Goal: Task Accomplishment & Management: Manage account settings

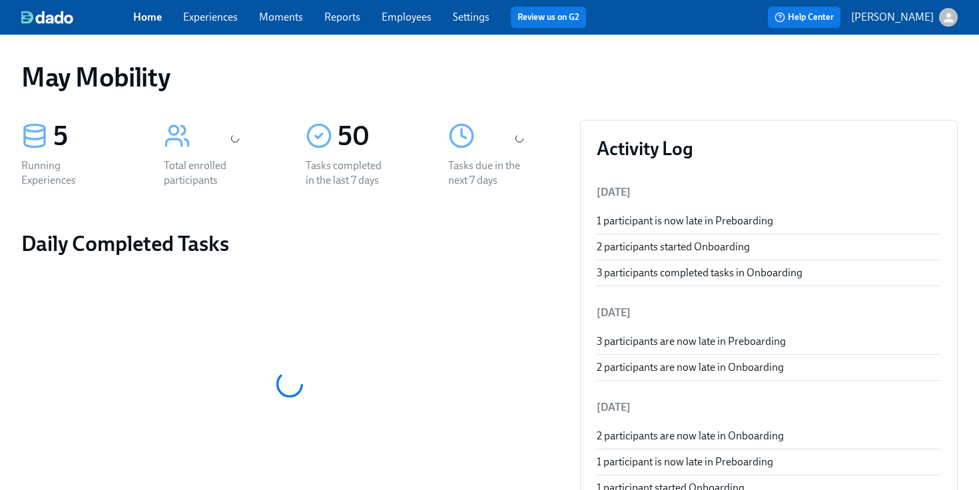
click at [232, 21] on link "Experiences" at bounding box center [210, 17] width 55 height 13
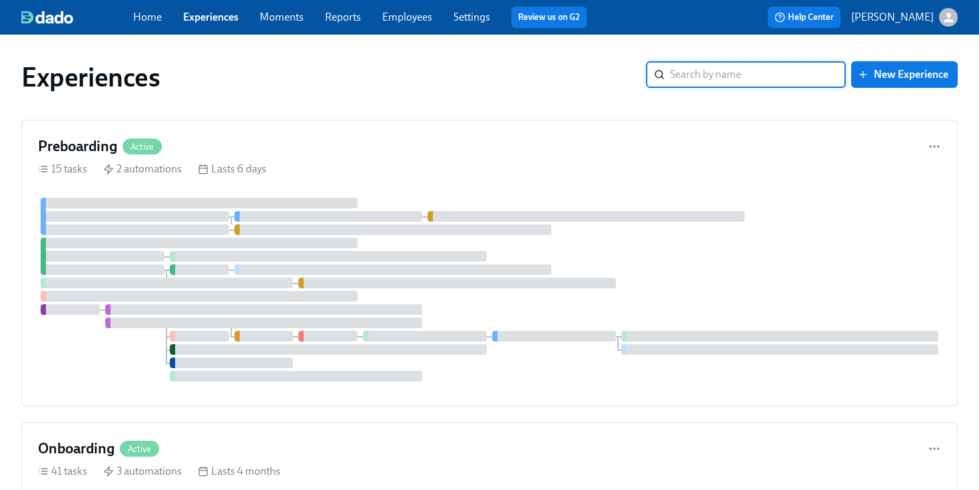
click at [428, 19] on link "Employees" at bounding box center [407, 17] width 50 height 13
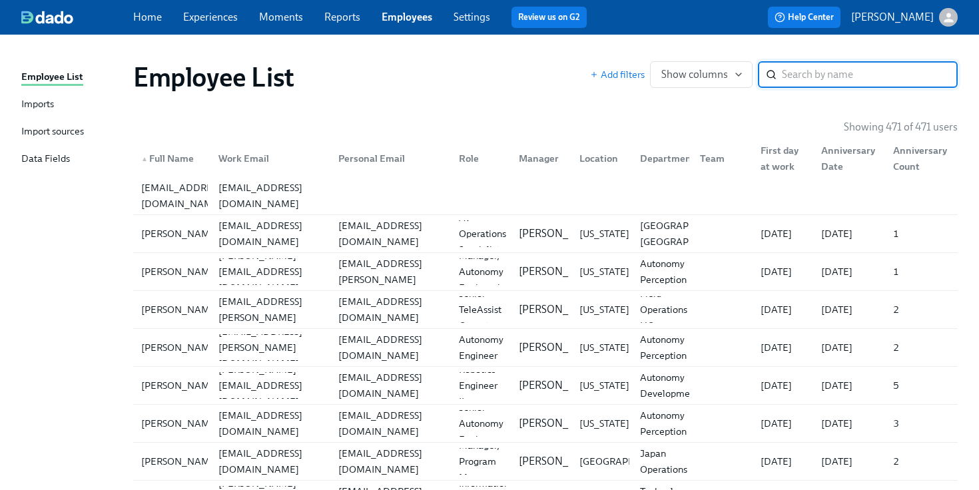
click at [33, 111] on div "Imports" at bounding box center [37, 105] width 33 height 17
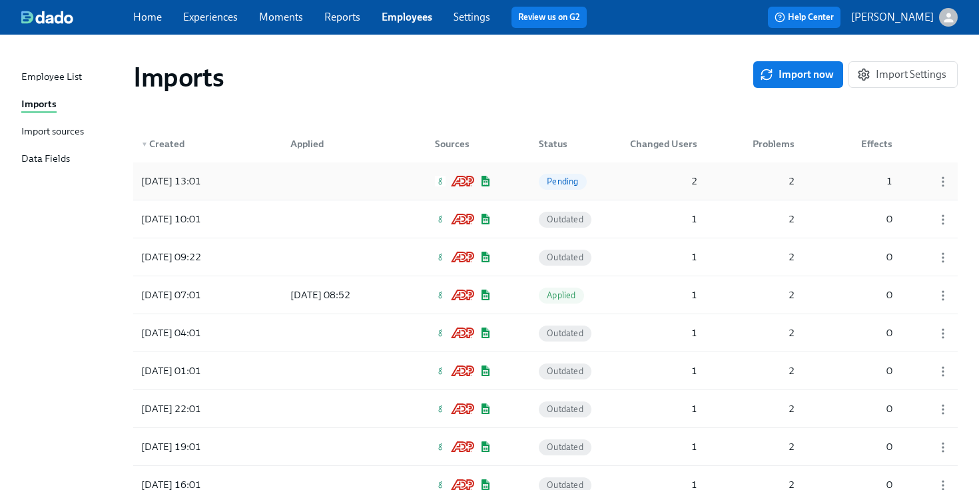
click at [357, 168] on div at bounding box center [340, 181] width 120 height 27
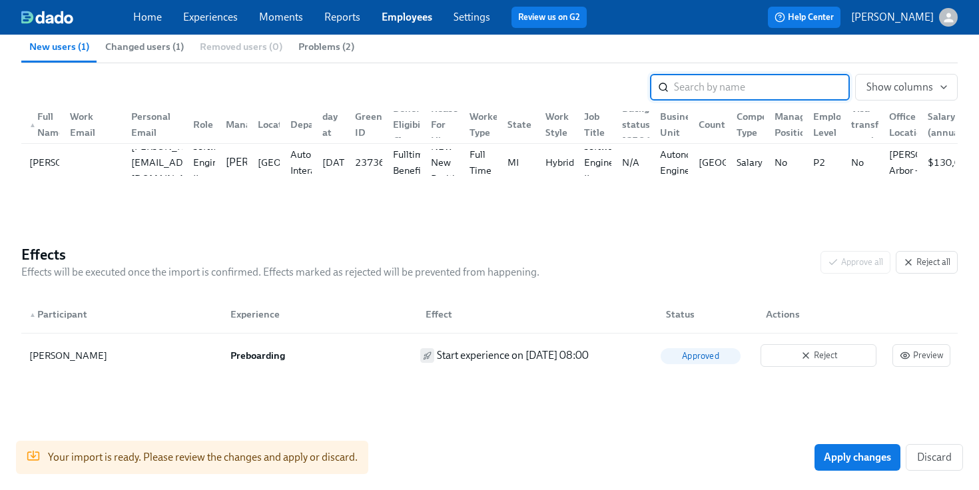
scroll to position [202, 0]
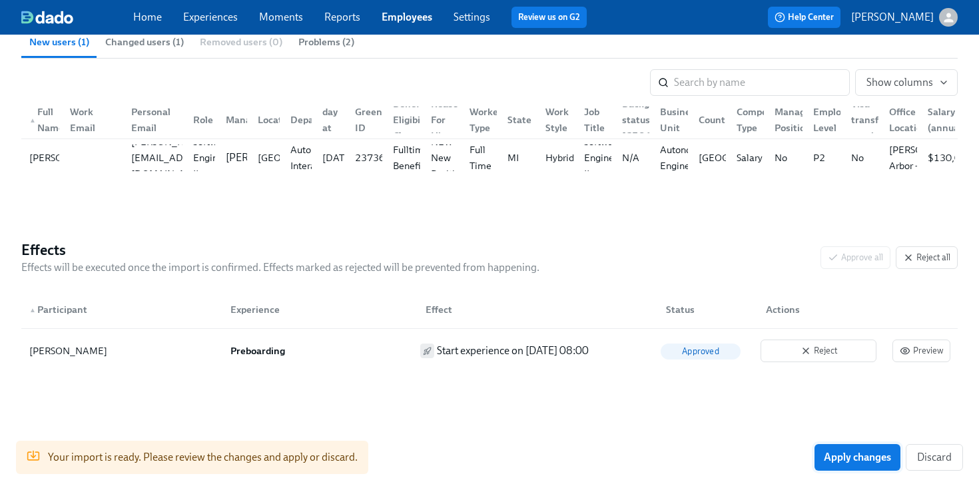
click at [845, 458] on span "Apply changes" at bounding box center [857, 457] width 67 height 13
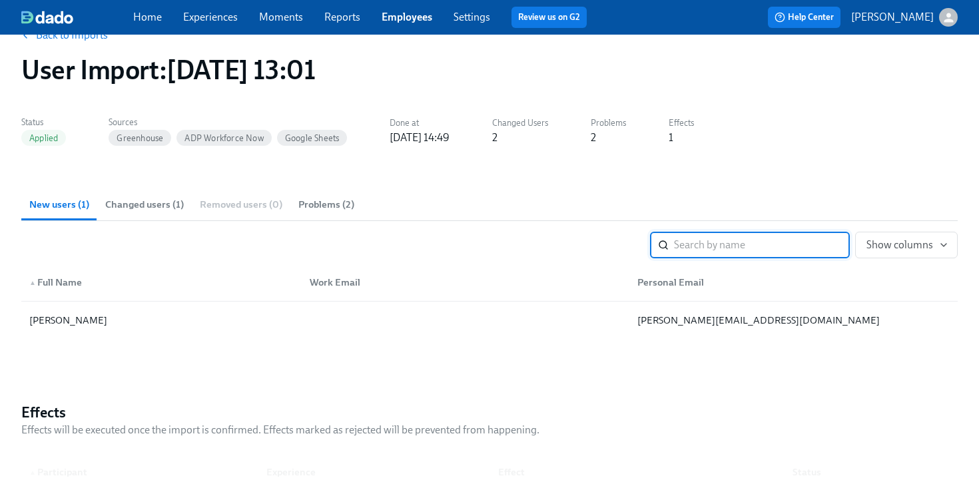
scroll to position [0, 0]
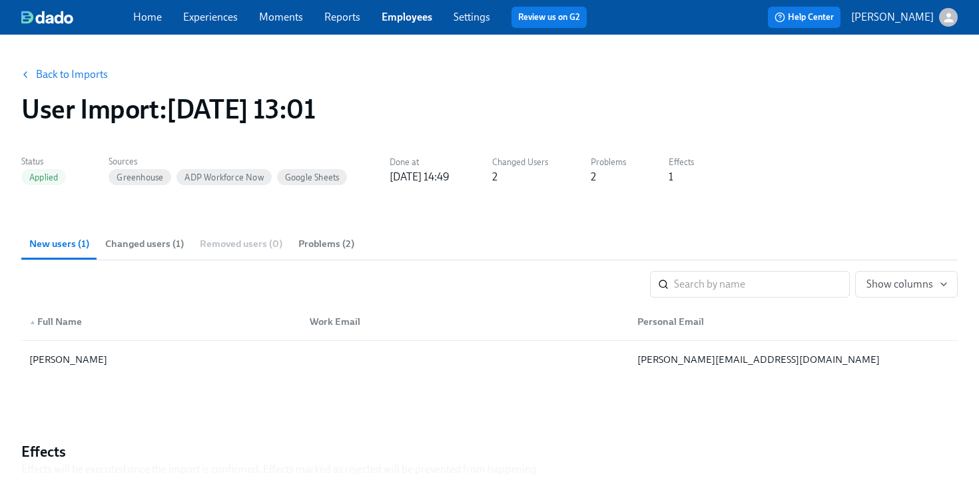
click at [213, 22] on link "Experiences" at bounding box center [210, 17] width 55 height 13
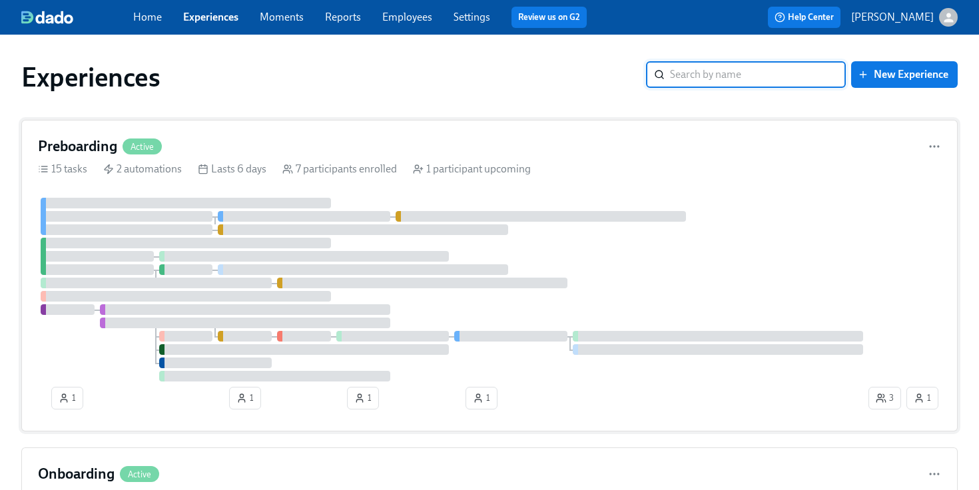
click at [258, 195] on div "Preboarding Active 15 tasks 2 automations Lasts 6 days 7 participants enrolled …" at bounding box center [489, 276] width 937 height 312
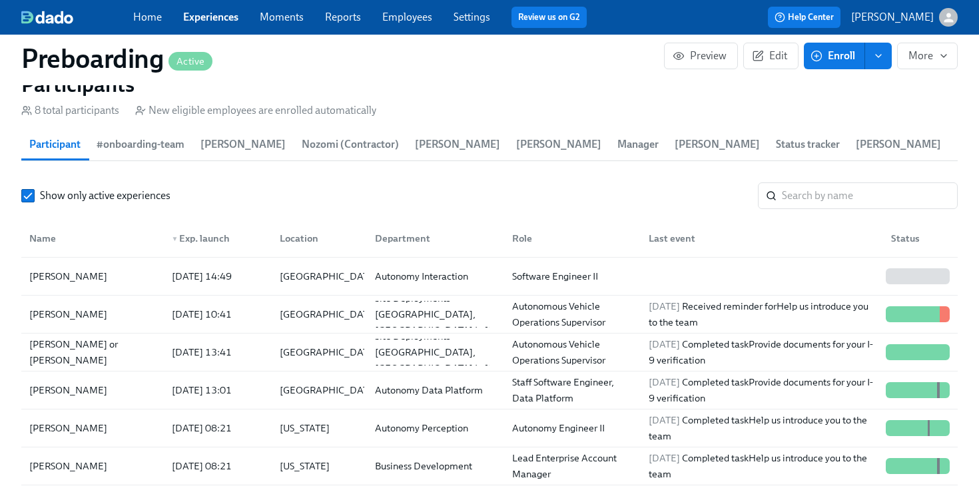
scroll to position [1370, 0]
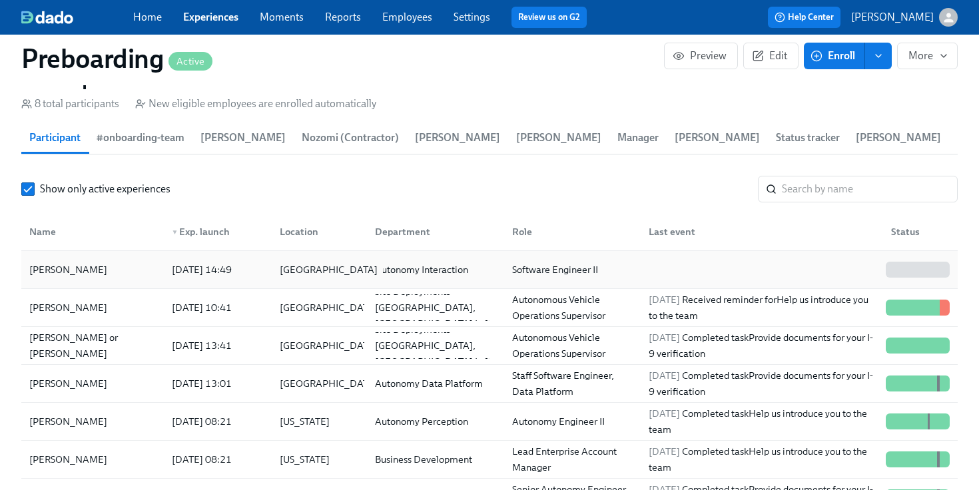
click at [276, 272] on div "[GEOGRAPHIC_DATA]" at bounding box center [328, 270] width 109 height 16
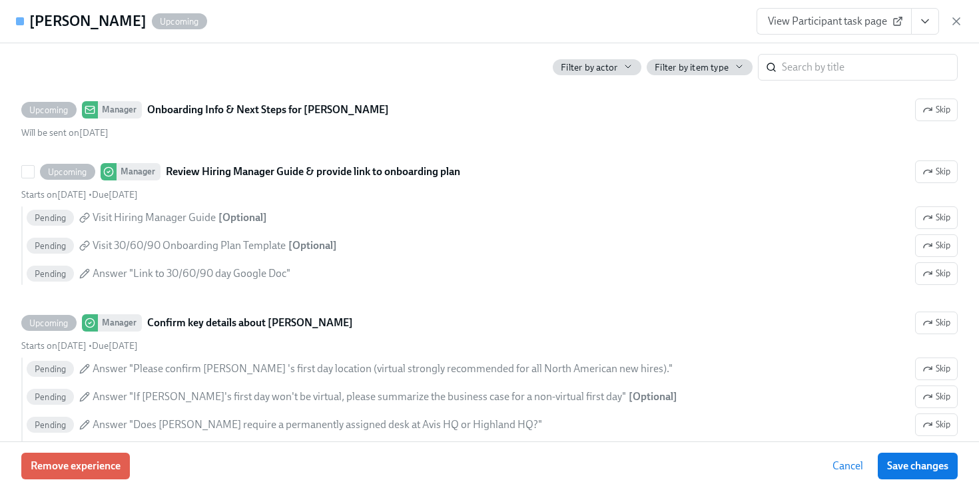
scroll to position [1372, 0]
